Goal: Register for event/course

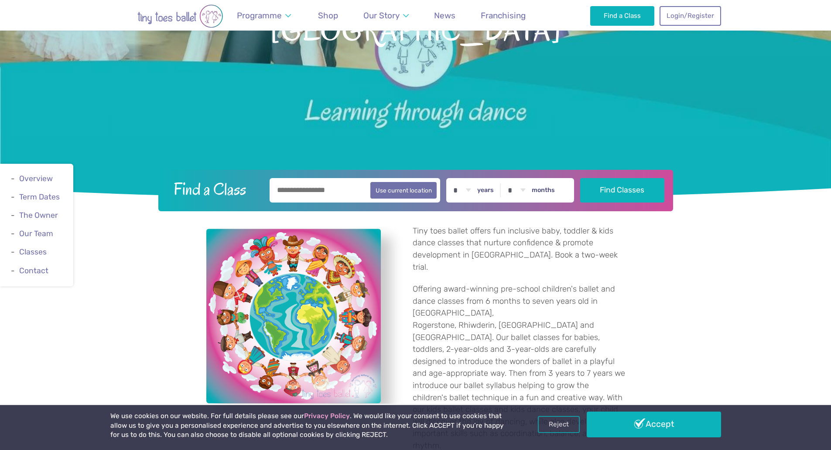
scroll to position [218, 0]
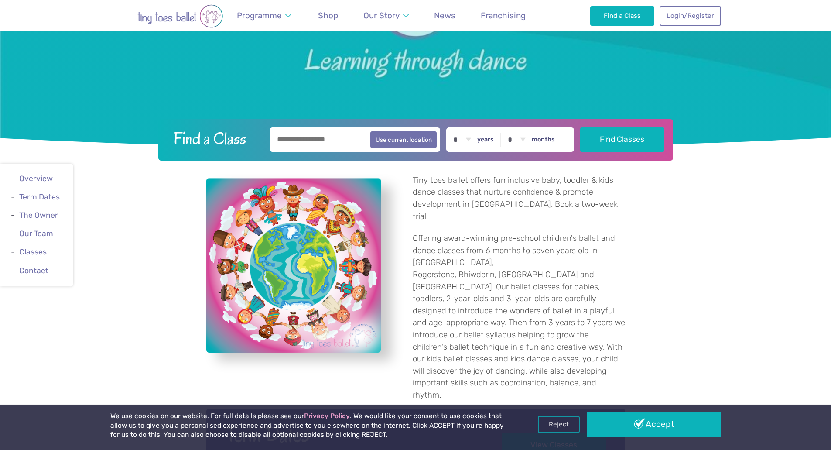
click at [309, 140] on input "text" at bounding box center [355, 139] width 171 height 24
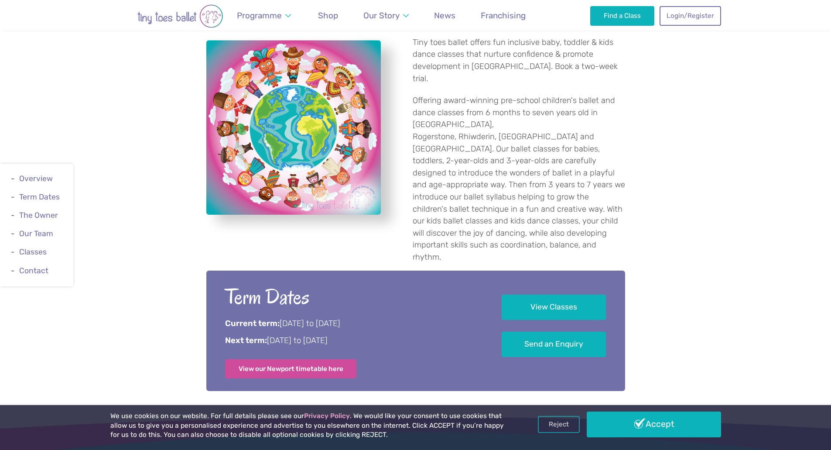
scroll to position [306, 0]
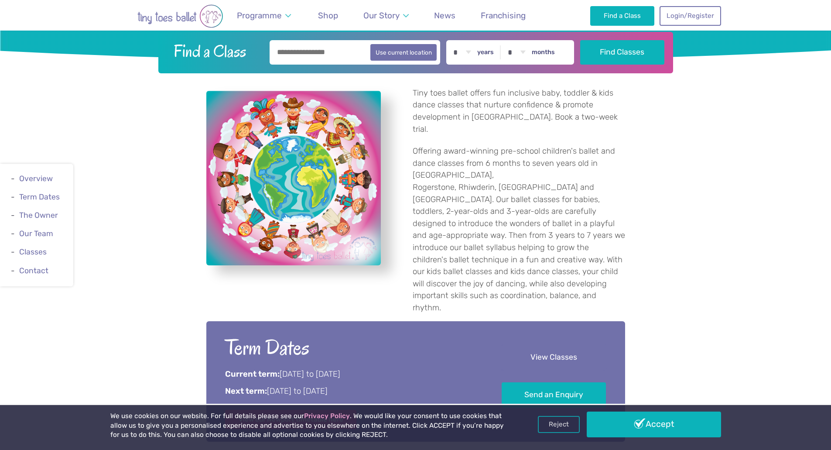
click at [560, 345] on link "View Classes" at bounding box center [554, 358] width 104 height 26
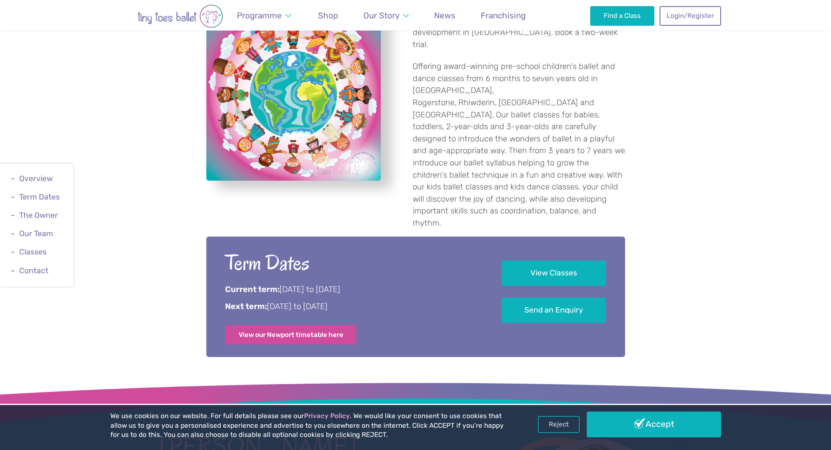
scroll to position [305, 0]
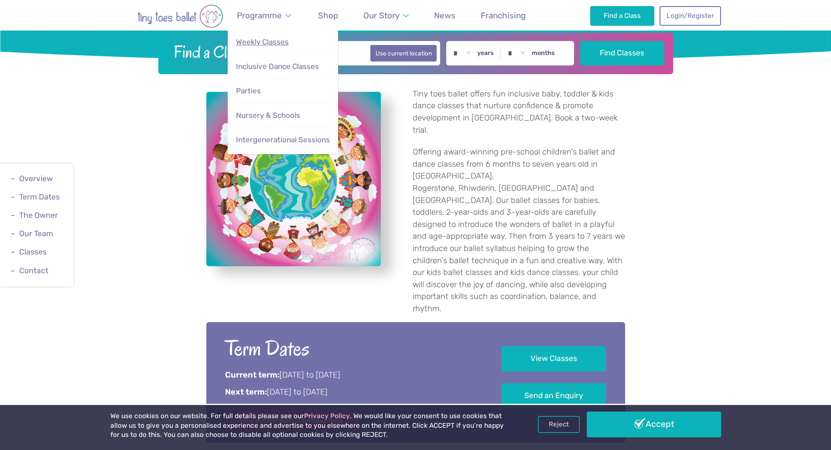
click at [264, 41] on span "Weekly Classes" at bounding box center [262, 42] width 53 height 9
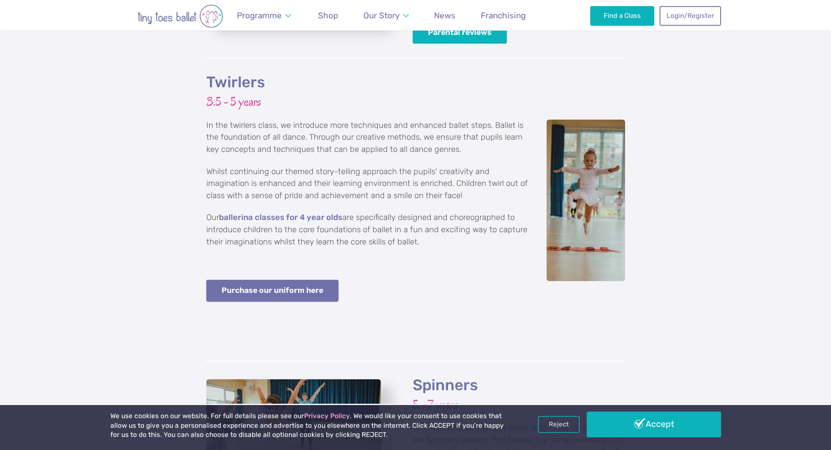
scroll to position [1528, 0]
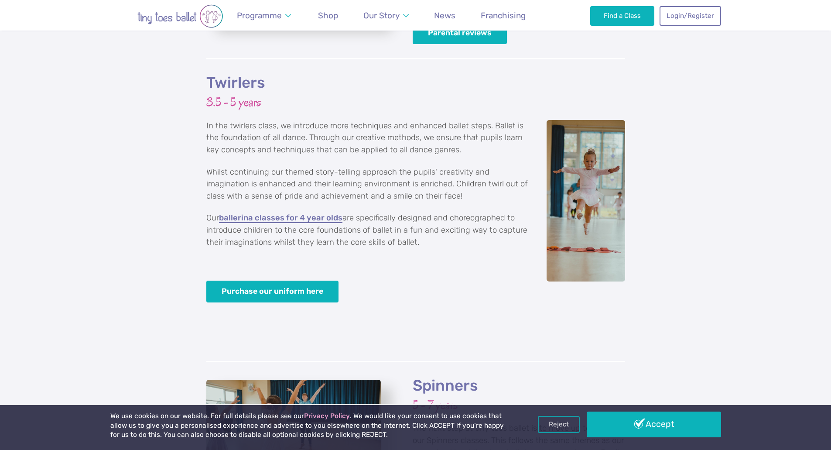
click at [295, 214] on link "ballerina classes for 4 year olds" at bounding box center [281, 218] width 124 height 9
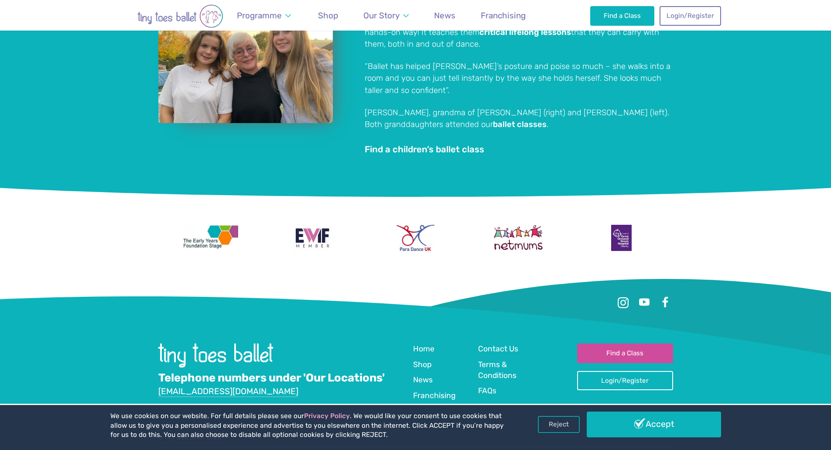
scroll to position [1535, 0]
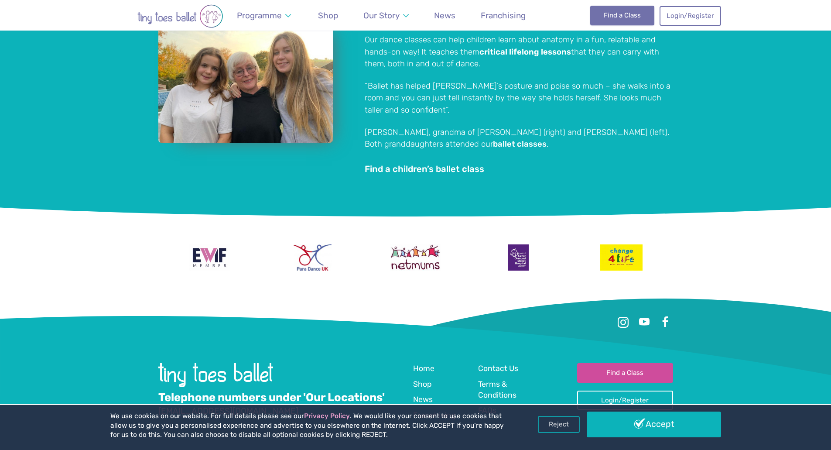
click at [629, 21] on link "Find a Class" at bounding box center [623, 15] width 64 height 19
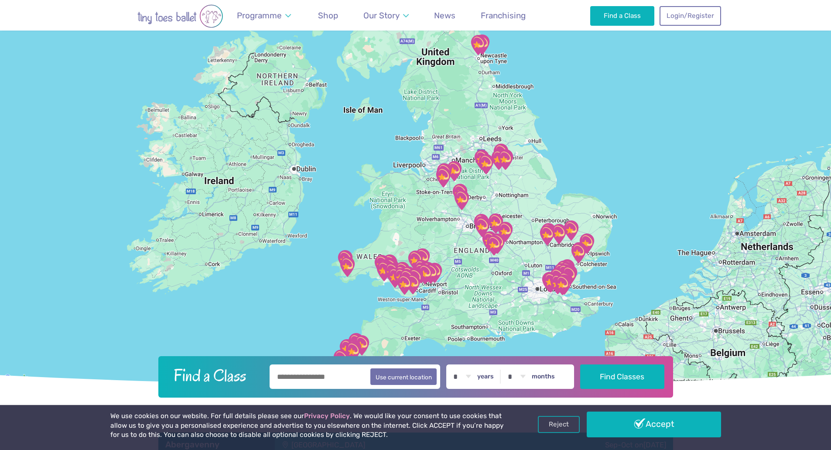
scroll to position [44, 0]
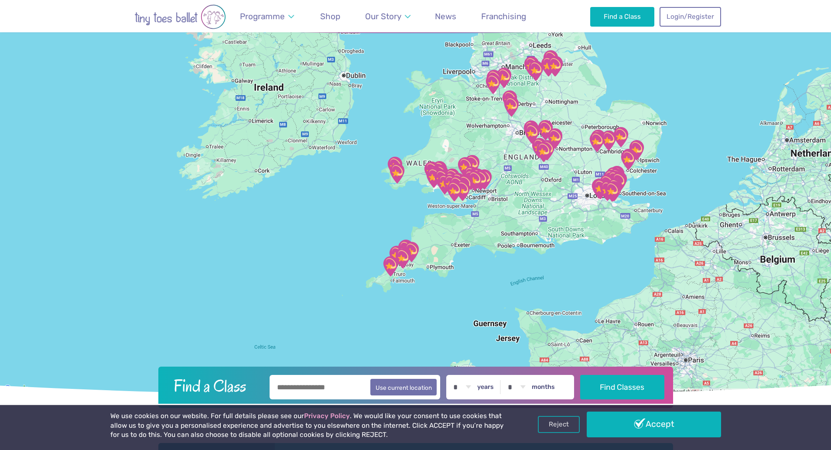
drag, startPoint x: 406, startPoint y: 266, endPoint x: 456, endPoint y: 161, distance: 116.4
click at [456, 161] on img "Brynteg Youth Centre" at bounding box center [465, 167] width 22 height 22
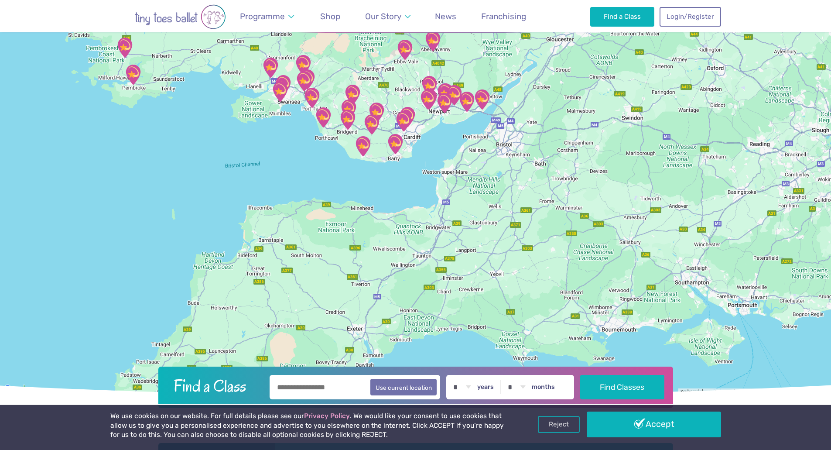
drag, startPoint x: 396, startPoint y: 118, endPoint x: 393, endPoint y: 231, distance: 113.5
click at [393, 231] on div at bounding box center [415, 202] width 831 height 384
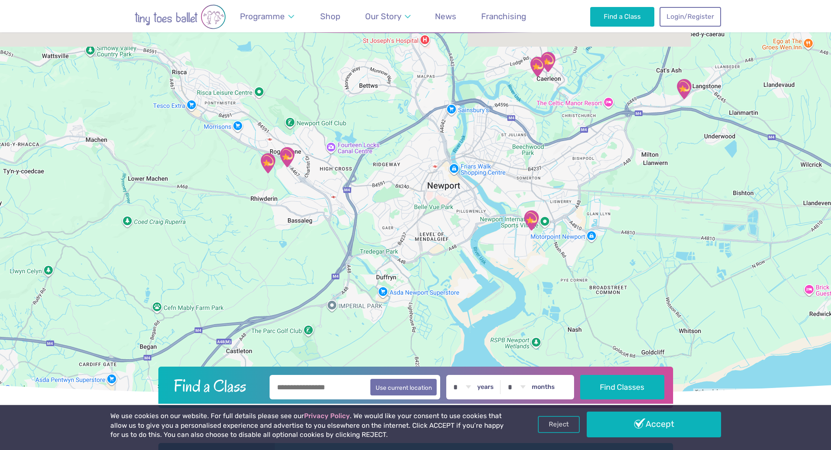
drag, startPoint x: 409, startPoint y: 116, endPoint x: 416, endPoint y: 308, distance: 192.2
click at [416, 308] on div at bounding box center [415, 202] width 831 height 384
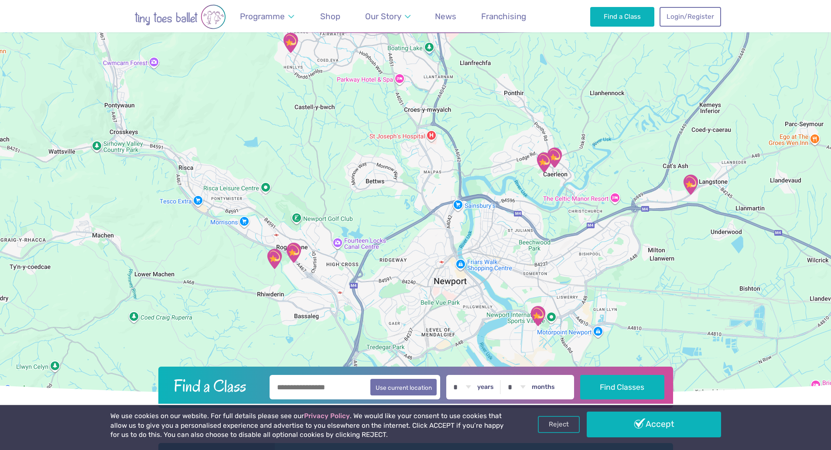
drag, startPoint x: 395, startPoint y: 184, endPoint x: 407, endPoint y: 274, distance: 91.2
click at [407, 274] on div at bounding box center [415, 202] width 831 height 384
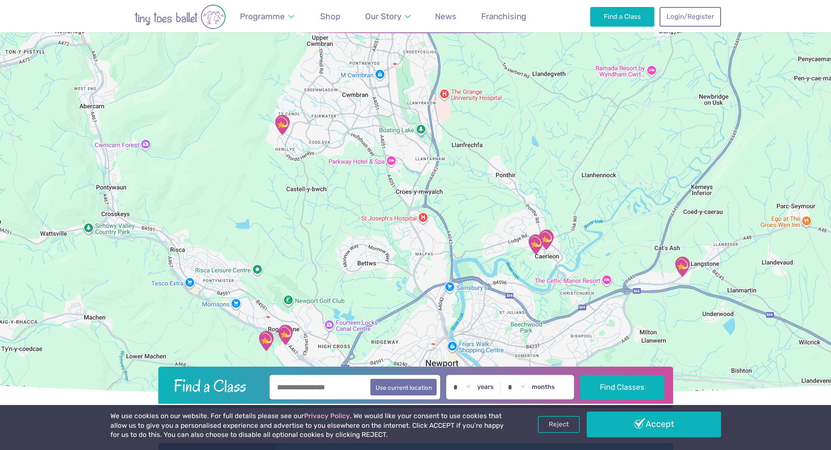
drag, startPoint x: 420, startPoint y: 210, endPoint x: 412, endPoint y: 289, distance: 79.4
click at [412, 289] on div at bounding box center [415, 202] width 831 height 384
click at [282, 121] on img "Henllys Village Hall" at bounding box center [282, 125] width 22 height 22
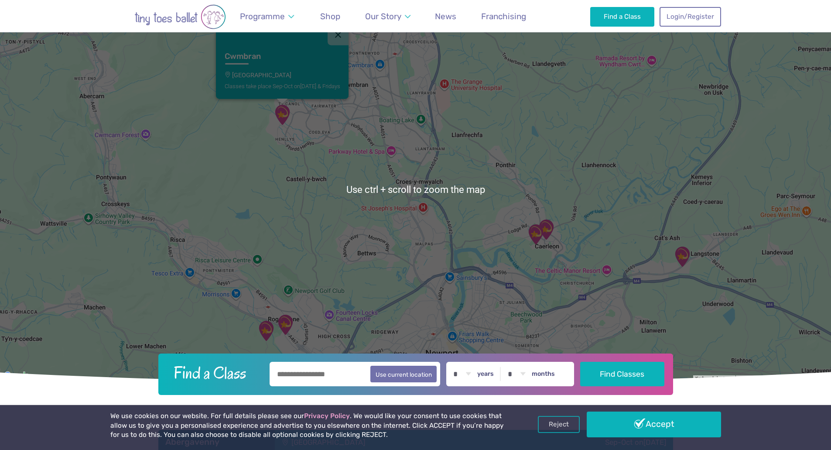
scroll to position [131, 0]
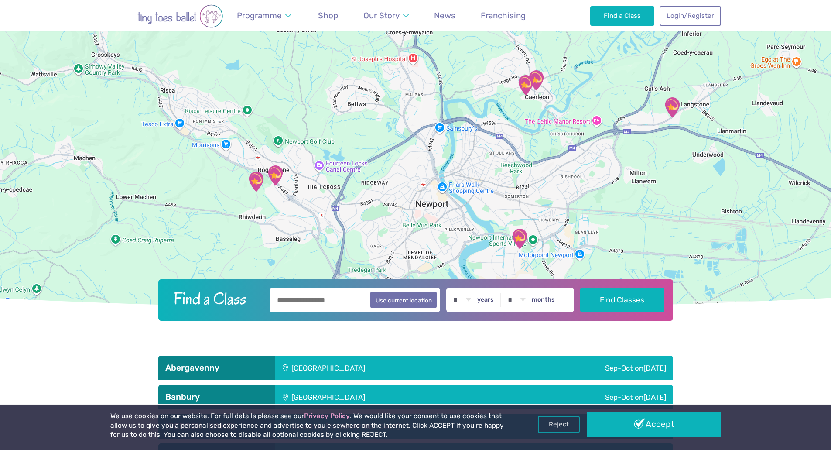
drag, startPoint x: 387, startPoint y: 230, endPoint x: 377, endPoint y: 159, distance: 71.9
click at [377, 159] on div "Cwmbran Henllys Village Hall Classes take place Sep-Oct on Wednesday & Fridays" at bounding box center [415, 115] width 831 height 384
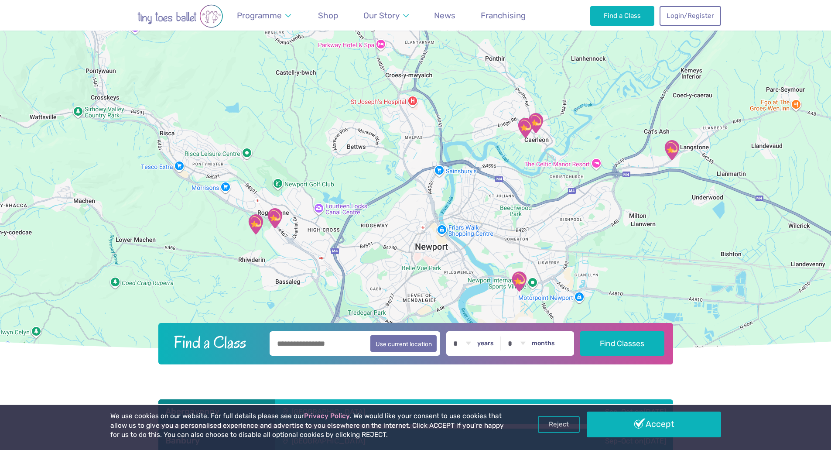
scroll to position [44, 0]
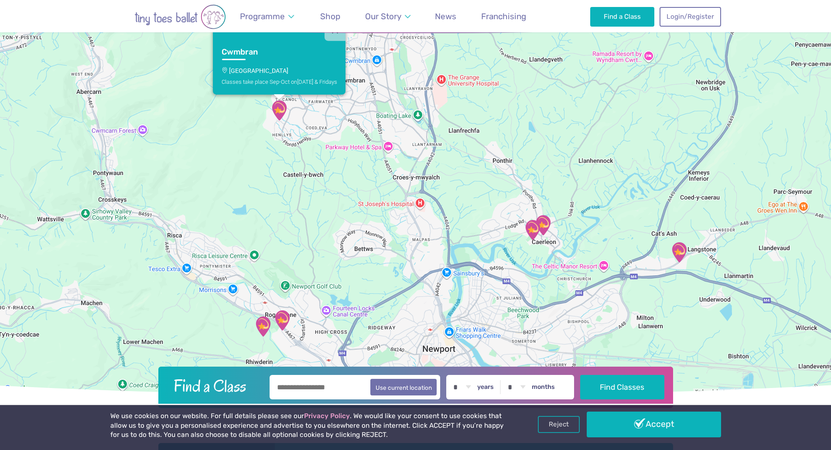
drag, startPoint x: 371, startPoint y: 111, endPoint x: 392, endPoint y: 204, distance: 95.4
click at [392, 204] on div "Cwmbran Henllys Village Hall Classes take place Sep-Oct on Wednesday & Fridays" at bounding box center [415, 202] width 831 height 384
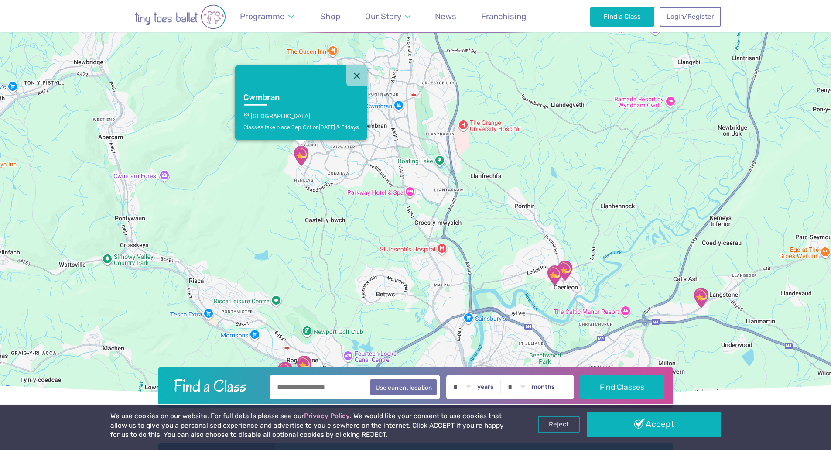
click at [301, 153] on img "Henllys Village Hall" at bounding box center [301, 156] width 22 height 22
click at [363, 77] on button "Close" at bounding box center [357, 75] width 21 height 21
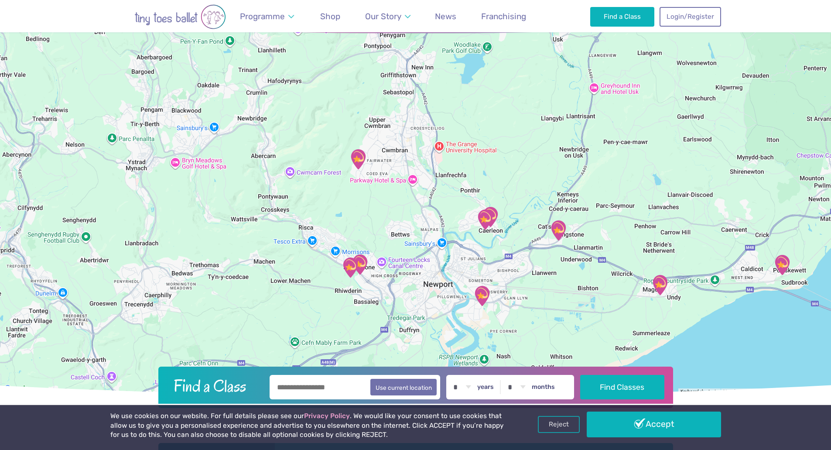
drag, startPoint x: 415, startPoint y: 229, endPoint x: 415, endPoint y: 199, distance: 29.7
click at [415, 199] on div at bounding box center [415, 202] width 831 height 384
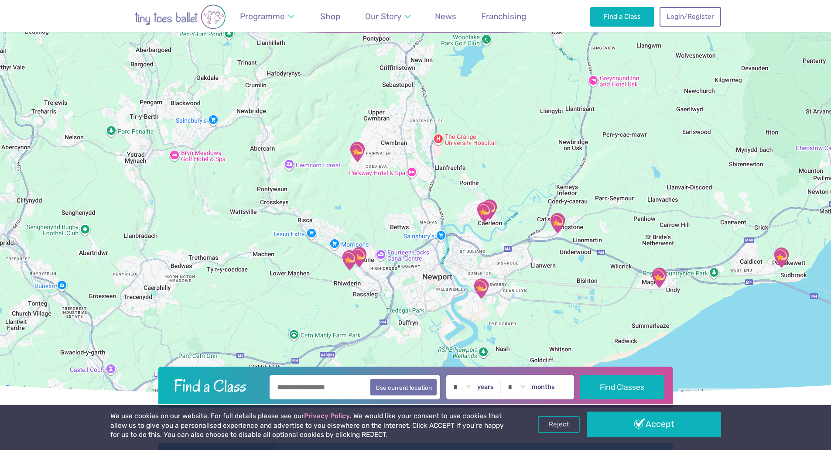
click at [361, 254] on img "Tydu Community Hall" at bounding box center [359, 257] width 22 height 22
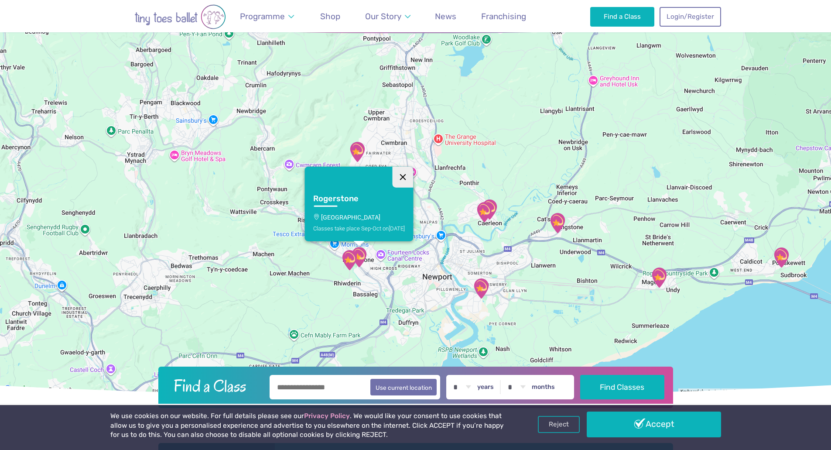
click at [405, 167] on button "Close" at bounding box center [402, 177] width 21 height 21
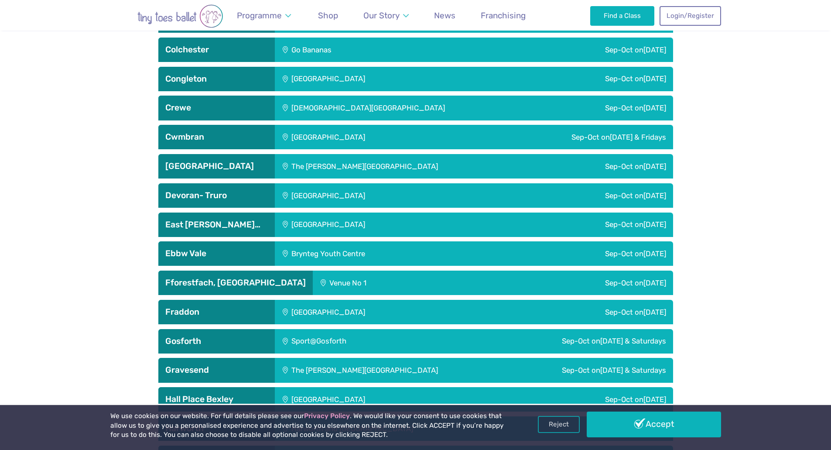
scroll to position [1047, 0]
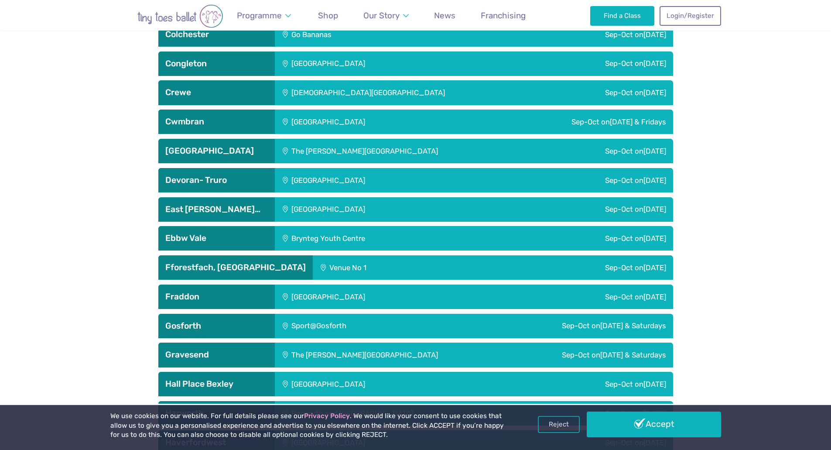
click at [204, 124] on h3 "Cwmbran" at bounding box center [216, 122] width 103 height 10
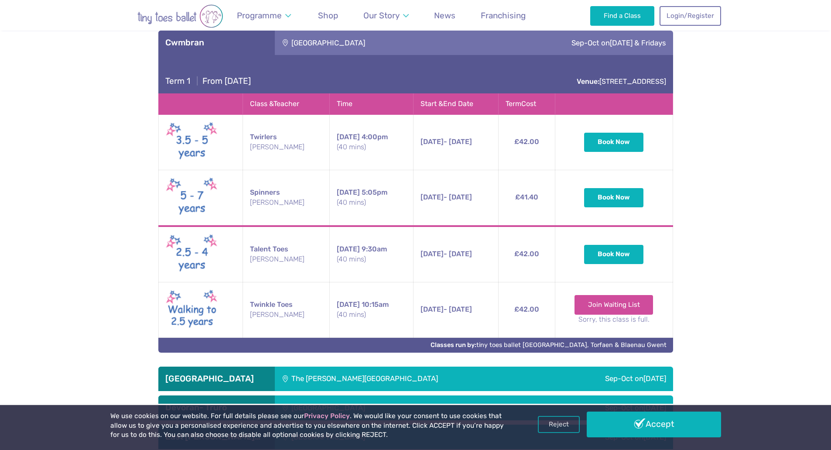
scroll to position [1135, 0]
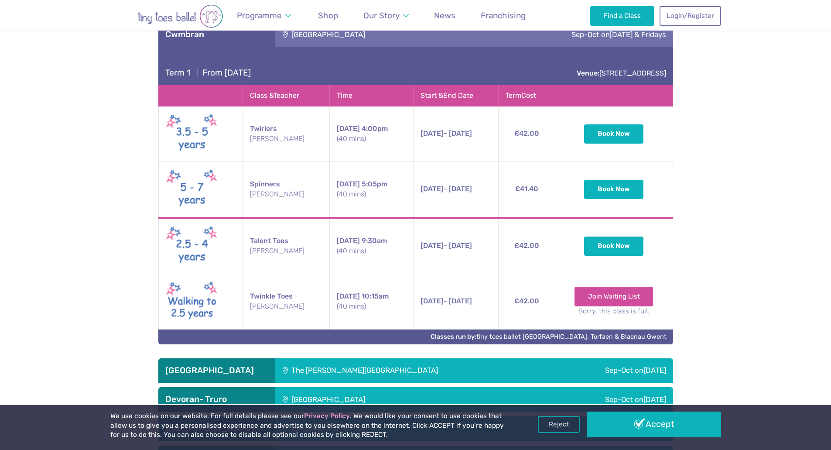
click at [472, 133] on span "17th Sep - 22nd Oct" at bounding box center [446, 133] width 51 height 8
click at [362, 132] on span "Wednesday" at bounding box center [349, 128] width 25 height 8
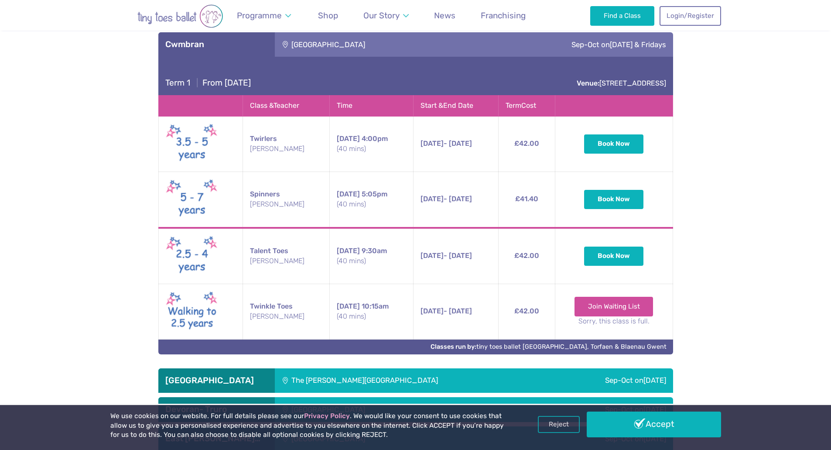
scroll to position [1047, 0]
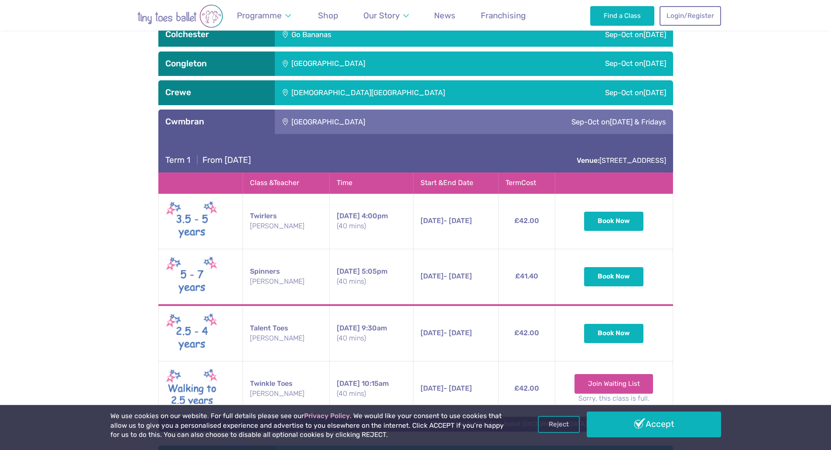
click at [365, 128] on div "Henllys Village Hall" at bounding box center [369, 122] width 189 height 24
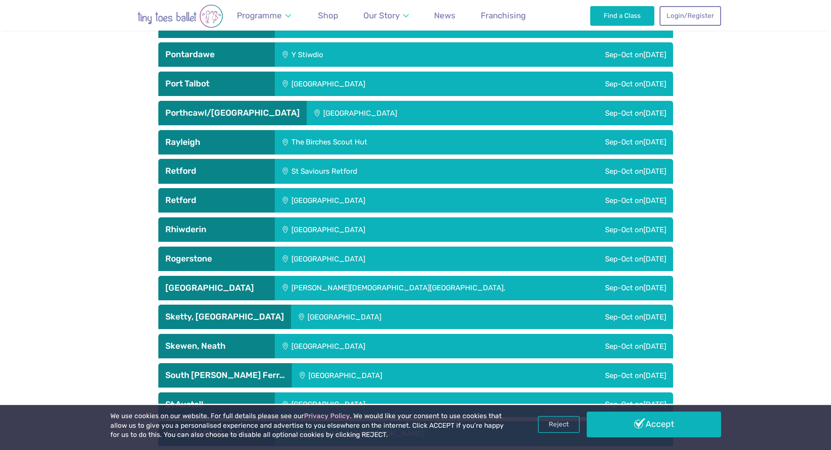
scroll to position [2196, 0]
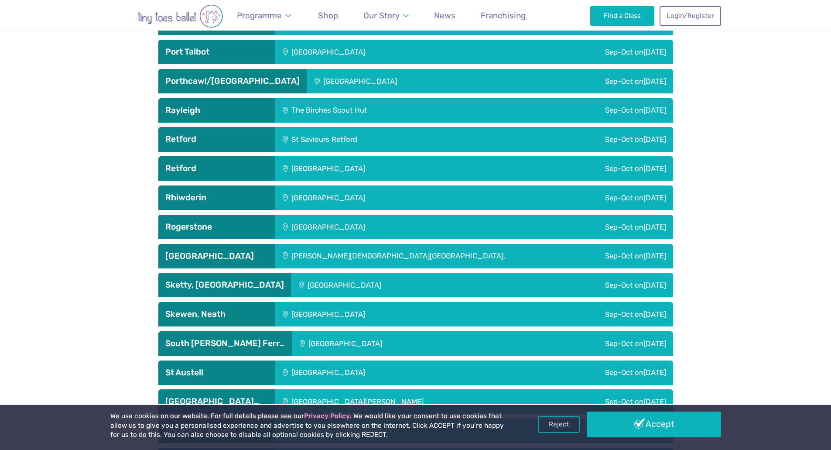
click at [209, 227] on h3 "Rogerstone" at bounding box center [216, 227] width 103 height 10
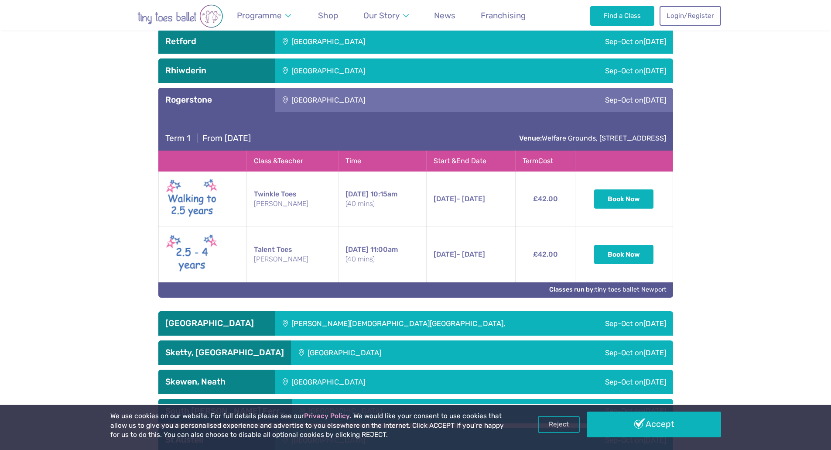
scroll to position [2327, 0]
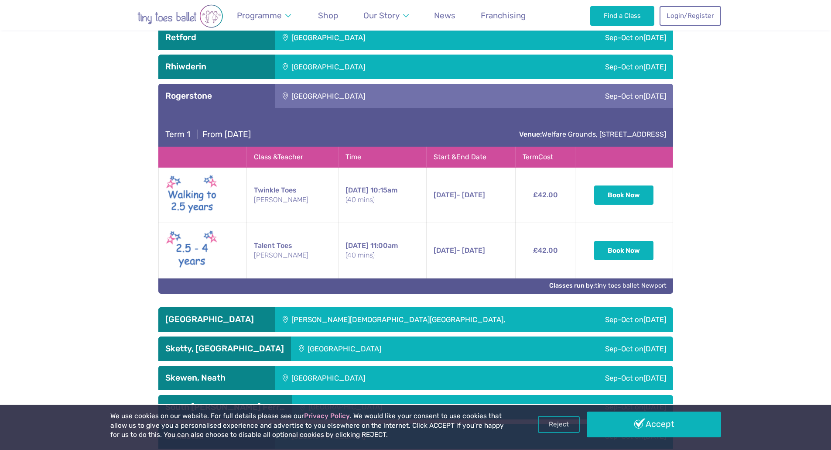
click at [560, 189] on td "£42.00" at bounding box center [545, 195] width 59 height 55
